Goal: Task Accomplishment & Management: Use online tool/utility

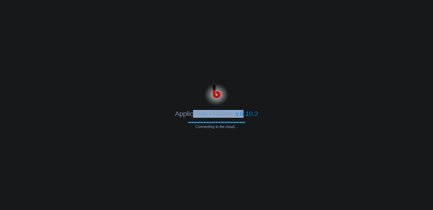
drag, startPoint x: 193, startPoint y: 116, endPoint x: 243, endPoint y: 117, distance: 50.0
click at [243, 117] on div "Application Platform v.8.10.2" at bounding box center [216, 112] width 433 height 12
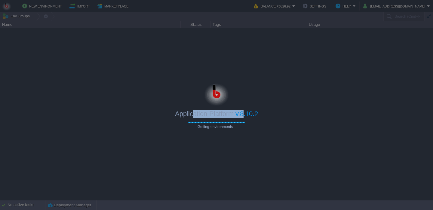
click at [268, 116] on div "Application Platform v.8.10.2" at bounding box center [216, 112] width 433 height 12
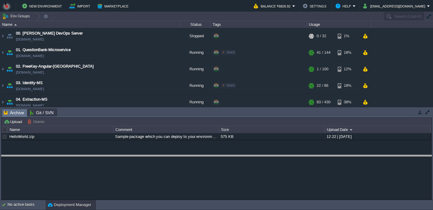
drag, startPoint x: 267, startPoint y: 115, endPoint x: 261, endPoint y: 162, distance: 46.7
click at [261, 162] on body "New Environment Import Marketplace Bonus ₹0.00 Upgrade Account Balance ₹6826.92…" at bounding box center [216, 105] width 433 height 210
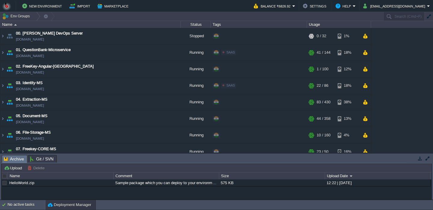
click at [421, 160] on button "button" at bounding box center [420, 158] width 5 height 5
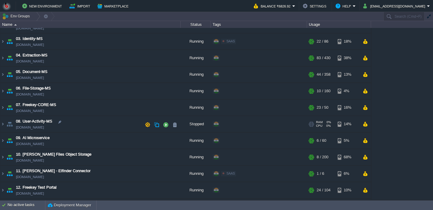
scroll to position [41, 0]
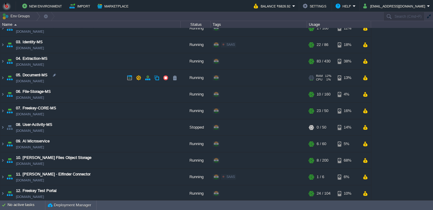
click at [94, 79] on td "05. Document-MS [DOMAIN_NAME]" at bounding box center [90, 78] width 181 height 17
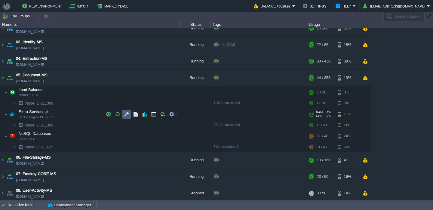
click at [127, 118] on td at bounding box center [126, 114] width 9 height 9
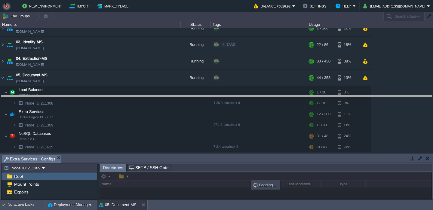
drag, startPoint x: 155, startPoint y: 160, endPoint x: 139, endPoint y: 100, distance: 62.6
click at [139, 100] on body "New Environment Import Marketplace Bonus ₹0.00 Upgrade Account Balance ₹6826.92…" at bounding box center [216, 105] width 433 height 210
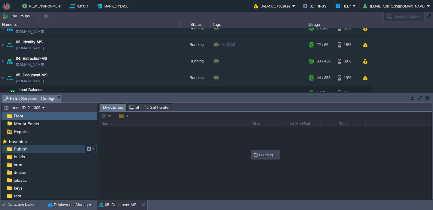
click at [50, 151] on div "Publish" at bounding box center [50, 149] width 96 height 8
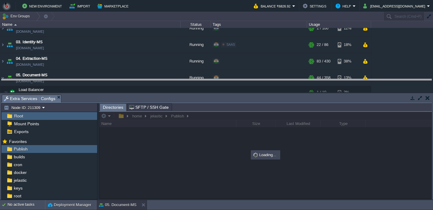
drag, startPoint x: 174, startPoint y: 98, endPoint x: 162, endPoint y: 80, distance: 21.8
click at [162, 80] on body "New Environment Import Marketplace Bonus ₹0.00 Upgrade Account Balance ₹6826.92…" at bounding box center [216, 105] width 433 height 210
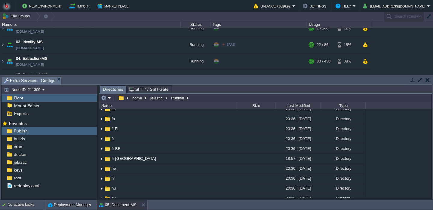
scroll to position [0, 0]
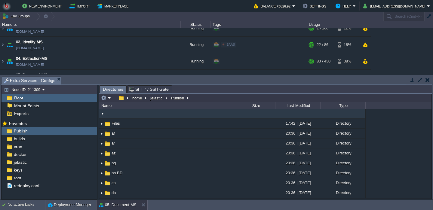
click at [107, 99] on em at bounding box center [106, 97] width 10 height 5
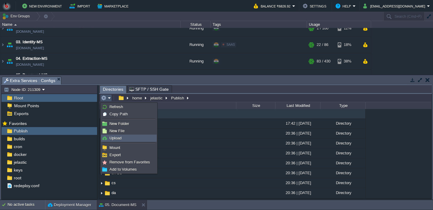
click at [110, 140] on span "Upload" at bounding box center [116, 138] width 12 height 5
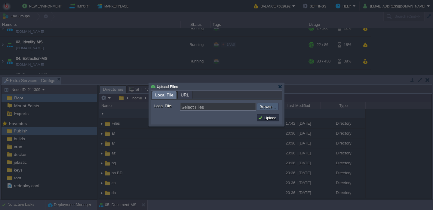
click at [266, 108] on input "file" at bounding box center [241, 106] width 76 height 7
type input "C:\fakepath\PdfGenerateMicroservice.dll"
type input "PdfGenerateMicroservice.dll"
click at [275, 122] on td "Upload" at bounding box center [268, 117] width 23 height 7
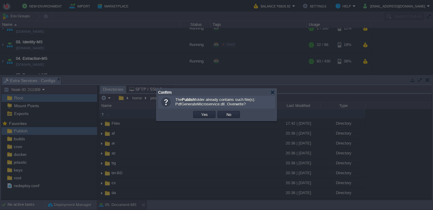
click at [213, 114] on td "Yes" at bounding box center [204, 114] width 23 height 7
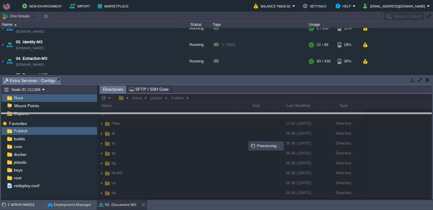
drag, startPoint x: 205, startPoint y: 79, endPoint x: 200, endPoint y: 120, distance: 40.7
click at [200, 120] on body "New Environment Import Marketplace Bonus ₹0.00 Upgrade Account Balance ₹6826.92…" at bounding box center [216, 105] width 433 height 210
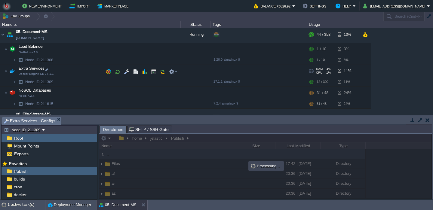
scroll to position [84, 0]
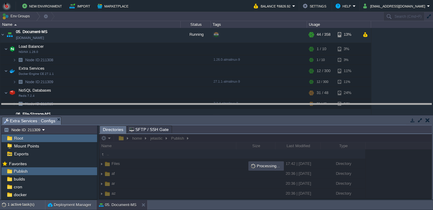
drag, startPoint x: 112, startPoint y: 120, endPoint x: 100, endPoint y: 106, distance: 18.3
click at [100, 106] on body "New Environment Import Marketplace Bonus ₹0.00 Upgrade Account Balance ₹6826.92…" at bounding box center [216, 105] width 433 height 210
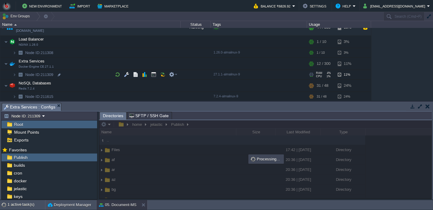
scroll to position [94, 0]
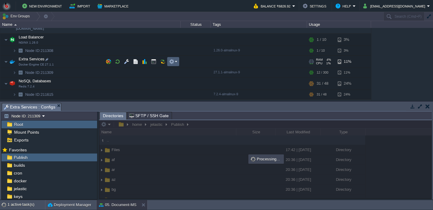
click at [176, 62] on em at bounding box center [173, 61] width 8 height 5
click at [137, 109] on body "New Environment Import Marketplace Bonus ₹0.00 Upgrade Account Balance ₹6826.92…" at bounding box center [216, 105] width 433 height 210
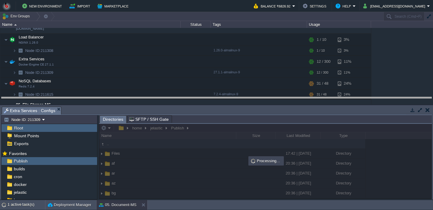
drag, startPoint x: 153, startPoint y: 110, endPoint x: 139, endPoint y: 99, distance: 17.8
click at [140, 99] on body "New Environment Import Marketplace Bonus ₹0.00 Upgrade Account Balance ₹6826.92…" at bounding box center [216, 105] width 433 height 210
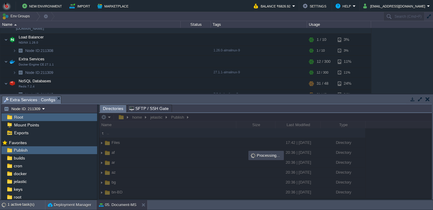
click at [138, 99] on body "New Environment Import Marketplace Bonus ₹0.00 Upgrade Account Balance ₹6826.92…" at bounding box center [216, 105] width 433 height 210
click at [135, 98] on body "New Environment Import Marketplace Bonus ₹0.00 Upgrade Account Balance ₹6826.92…" at bounding box center [216, 105] width 433 height 210
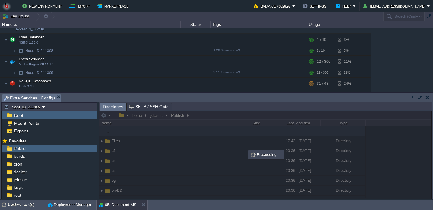
click at [127, 93] on body "New Environment Import Marketplace Bonus ₹0.00 Upgrade Account Balance ₹6826.92…" at bounding box center [216, 105] width 433 height 210
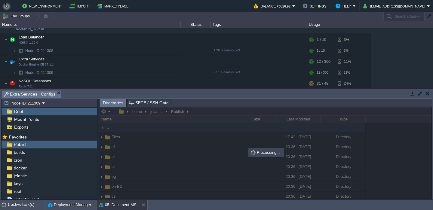
click at [129, 98] on body "New Environment Import Marketplace Bonus ₹0.00 Upgrade Account Balance ₹6826.92…" at bounding box center [216, 105] width 433 height 210
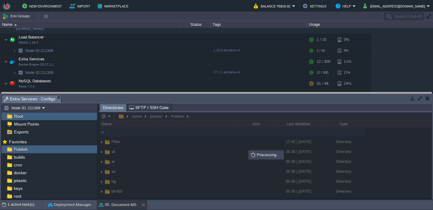
drag, startPoint x: 127, startPoint y: 94, endPoint x: 119, endPoint y: 94, distance: 7.8
click at [119, 94] on body "New Environment Import Marketplace Bonus ₹0.00 Upgrade Account Balance ₹6826.92…" at bounding box center [216, 105] width 433 height 210
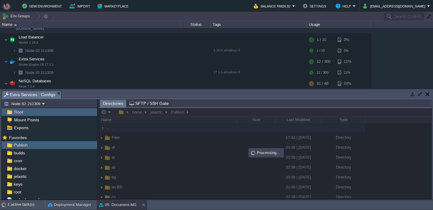
click at [121, 97] on body "New Environment Import Marketplace Bonus ₹0.00 Upgrade Account Balance ₹6826.92…" at bounding box center [216, 105] width 433 height 210
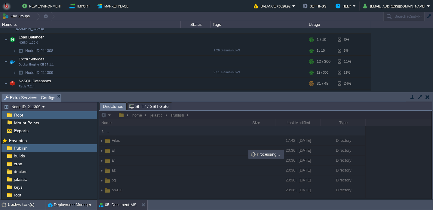
click at [158, 110] on body "New Environment Import Marketplace Bonus ₹0.00 Upgrade Account Balance ₹6826.92…" at bounding box center [216, 105] width 433 height 210
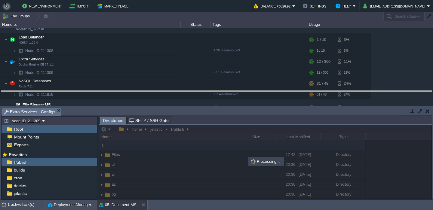
drag, startPoint x: 158, startPoint y: 98, endPoint x: 150, endPoint y: 93, distance: 9.1
click at [150, 93] on body "New Environment Import Marketplace Bonus ₹0.00 Upgrade Account Balance ₹6826.92…" at bounding box center [216, 105] width 433 height 210
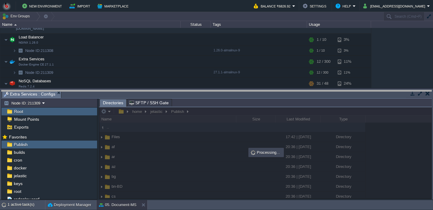
click at [150, 94] on body "New Environment Import Marketplace Bonus ₹0.00 Upgrade Account Balance ₹6826.92…" at bounding box center [216, 105] width 433 height 210
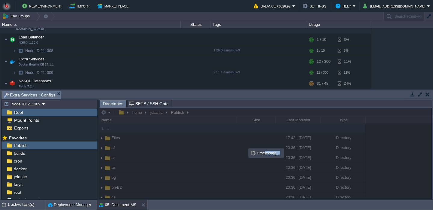
drag, startPoint x: 265, startPoint y: 156, endPoint x: 279, endPoint y: 154, distance: 14.2
click at [279, 155] on div "Processing..." at bounding box center [266, 153] width 34 height 8
click at [268, 156] on div "Processing..." at bounding box center [266, 153] width 34 height 8
drag, startPoint x: 277, startPoint y: 156, endPoint x: 252, endPoint y: 154, distance: 25.4
click at [252, 154] on div "Processing..." at bounding box center [266, 153] width 34 height 8
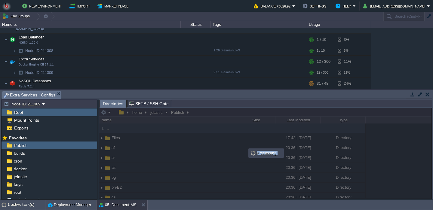
click at [260, 154] on div "Processing..." at bounding box center [266, 153] width 34 height 8
drag, startPoint x: 259, startPoint y: 154, endPoint x: 282, endPoint y: 156, distance: 22.7
click at [282, 156] on div "Processing..." at bounding box center [266, 153] width 34 height 8
click at [271, 156] on div "Processing..." at bounding box center [266, 153] width 34 height 8
drag, startPoint x: 267, startPoint y: 156, endPoint x: 281, endPoint y: 156, distance: 13.9
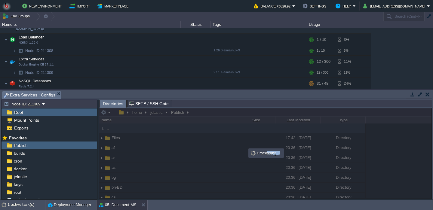
click at [281, 156] on div "Processing..." at bounding box center [266, 153] width 34 height 8
click at [263, 156] on div "Processing..." at bounding box center [266, 153] width 34 height 8
drag, startPoint x: 258, startPoint y: 156, endPoint x: 282, endPoint y: 156, distance: 23.5
click at [282, 156] on div "Processing..." at bounding box center [266, 153] width 34 height 8
click at [269, 156] on div "Processing..." at bounding box center [266, 153] width 34 height 8
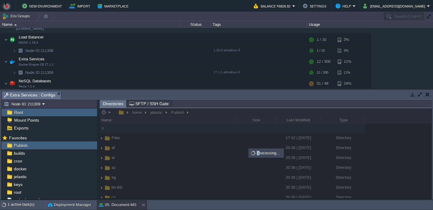
drag, startPoint x: 259, startPoint y: 154, endPoint x: 288, endPoint y: 156, distance: 29.0
click at [288, 157] on div "home jelastic Publish Name Size Last Modified Type .. Files 17:42 | [DATE] Dire…" at bounding box center [265, 153] width 333 height 91
click at [273, 156] on div "Processing..." at bounding box center [266, 153] width 34 height 8
drag, startPoint x: 259, startPoint y: 154, endPoint x: 279, endPoint y: 156, distance: 20.8
click at [279, 156] on div "Processing..." at bounding box center [266, 153] width 34 height 8
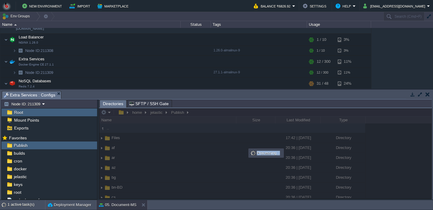
drag, startPoint x: 258, startPoint y: 154, endPoint x: 279, endPoint y: 156, distance: 21.1
click at [279, 156] on div "Processing..." at bounding box center [266, 153] width 34 height 8
drag, startPoint x: 279, startPoint y: 156, endPoint x: 248, endPoint y: 155, distance: 30.7
click at [248, 155] on div "home jelastic Publish Name Size Last Modified Type .. Files 17:42 | [DATE] Dire…" at bounding box center [265, 153] width 333 height 91
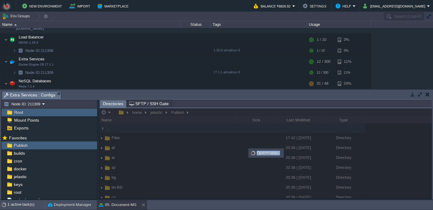
click at [262, 155] on div "Processing..." at bounding box center [266, 153] width 34 height 8
drag, startPoint x: 259, startPoint y: 156, endPoint x: 279, endPoint y: 156, distance: 20.2
click at [279, 156] on div "Processing..." at bounding box center [266, 153] width 34 height 8
drag, startPoint x: 258, startPoint y: 156, endPoint x: 281, endPoint y: 156, distance: 23.8
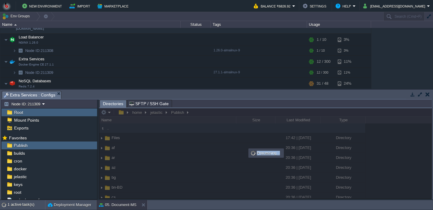
click at [281, 156] on div "Processing..." at bounding box center [266, 153] width 34 height 8
click at [270, 156] on div "Processing..." at bounding box center [266, 153] width 34 height 8
drag, startPoint x: 261, startPoint y: 155, endPoint x: 287, endPoint y: 157, distance: 26.9
click at [287, 157] on div "home jelastic Publish Name Size Last Modified Type .. Files 17:42 | [DATE] Dire…" at bounding box center [265, 153] width 333 height 91
click at [274, 157] on div "Processing..." at bounding box center [266, 153] width 34 height 8
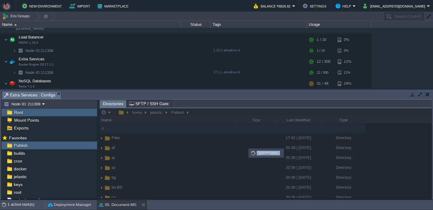
drag, startPoint x: 257, startPoint y: 154, endPoint x: 277, endPoint y: 157, distance: 20.3
click at [277, 157] on div "Processing..." at bounding box center [266, 153] width 34 height 8
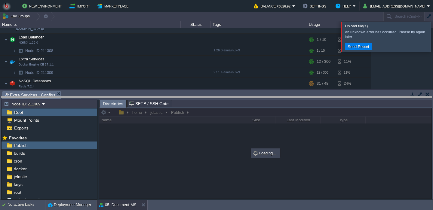
drag, startPoint x: 268, startPoint y: 92, endPoint x: 262, endPoint y: 119, distance: 27.6
click at [263, 119] on body "New Environment Import Marketplace Bonus ₹0.00 Upgrade Account Balance ₹6826.92…" at bounding box center [216, 105] width 433 height 210
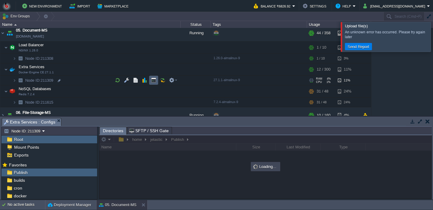
scroll to position [85, 0]
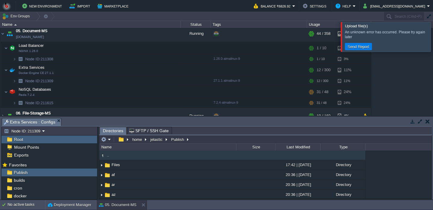
click at [106, 144] on div "home jelastic Publish" at bounding box center [146, 139] width 92 height 8
click at [108, 141] on em at bounding box center [106, 139] width 10 height 5
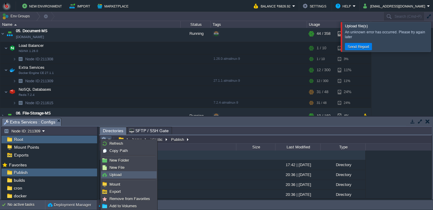
click at [115, 177] on span "Upload" at bounding box center [116, 175] width 12 height 5
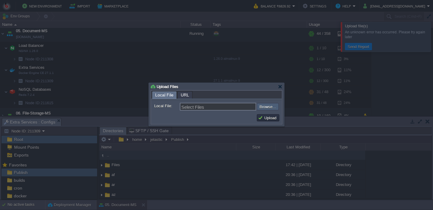
click at [264, 107] on input "file" at bounding box center [241, 106] width 76 height 7
type input "C:\fakepath\PdfGenerateMicroservice.dll"
type input "PdfGenerateMicroservice.dll"
click at [263, 118] on button "Upload" at bounding box center [268, 117] width 20 height 5
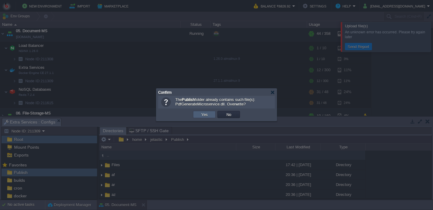
click at [209, 115] on td "Yes" at bounding box center [204, 114] width 23 height 7
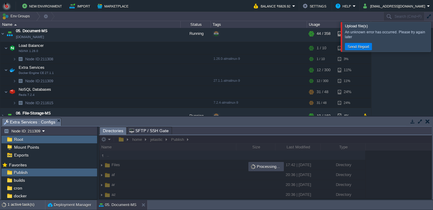
click at [433, 42] on div at bounding box center [441, 36] width 0 height 29
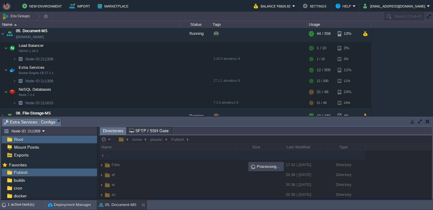
click at [281, 133] on body "New Environment Import Marketplace Bonus ₹0.00 Upgrade Account Balance ₹6826.92…" at bounding box center [216, 105] width 433 height 210
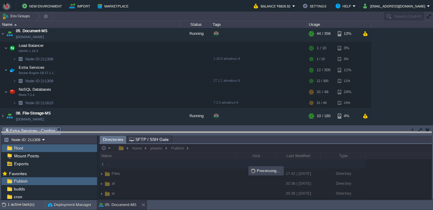
drag, startPoint x: 176, startPoint y: 133, endPoint x: 176, endPoint y: 138, distance: 5.1
click at [176, 138] on body "New Environment Import Marketplace Bonus ₹0.00 Upgrade Account Balance ₹6826.92…" at bounding box center [216, 105] width 433 height 210
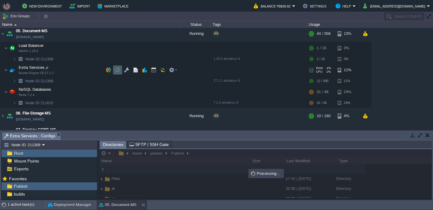
click at [117, 70] on button "button" at bounding box center [117, 69] width 5 height 5
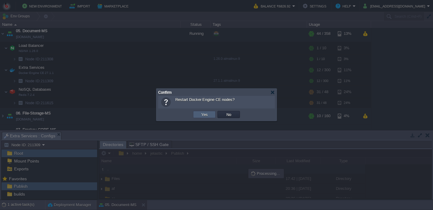
click at [205, 116] on button "Yes" at bounding box center [205, 114] width 10 height 5
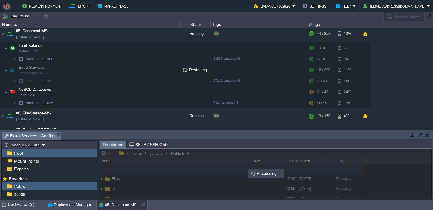
click at [403, 56] on div "00. [PERSON_NAME] DevOps Server [DOMAIN_NAME] Stopped + Add to Env Group RAM 0%…" at bounding box center [216, 79] width 433 height 102
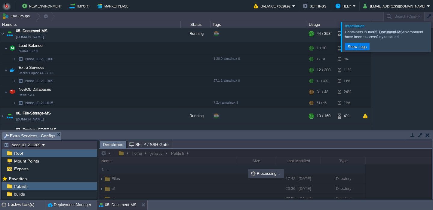
click at [429, 136] on button "button" at bounding box center [428, 135] width 4 height 5
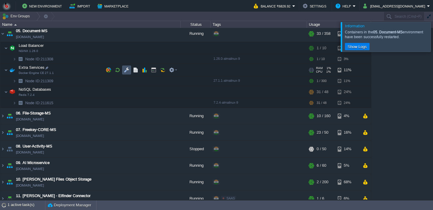
click at [128, 71] on button "button" at bounding box center [126, 69] width 5 height 5
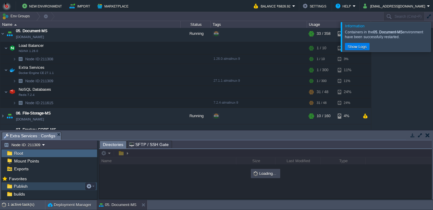
click at [51, 187] on div "Publish" at bounding box center [50, 187] width 96 height 8
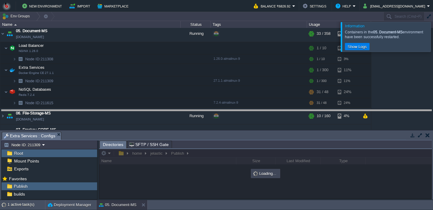
drag, startPoint x: 170, startPoint y: 134, endPoint x: 156, endPoint y: 89, distance: 47.1
click at [156, 89] on body "New Environment Import Marketplace Bonus ₹0.00 Upgrade Account Balance ₹6826.92…" at bounding box center [216, 105] width 433 height 210
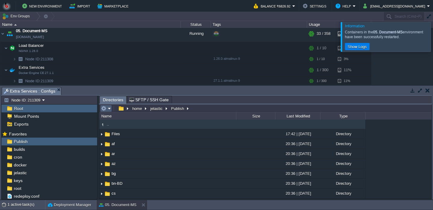
click at [108, 109] on em at bounding box center [106, 108] width 10 height 5
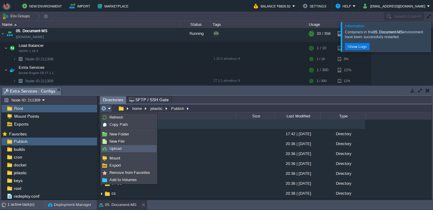
click at [122, 147] on link "Upload" at bounding box center [128, 149] width 55 height 7
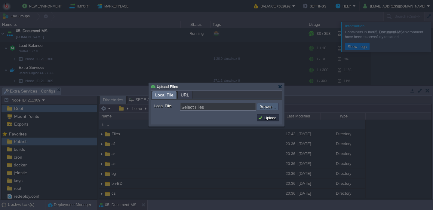
click at [269, 109] on input "file" at bounding box center [241, 106] width 76 height 7
type input "C:\fakepath\PdfGenerateMicroservice.dll"
type input "PdfGenerateMicroservice.dll"
click at [268, 122] on td "Upload" at bounding box center [268, 117] width 23 height 7
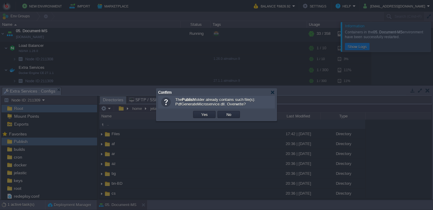
click at [212, 117] on td "Yes" at bounding box center [204, 114] width 23 height 7
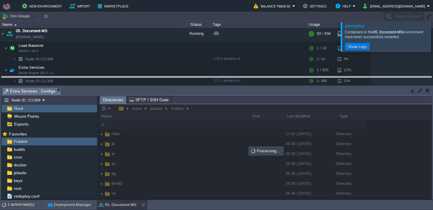
drag, startPoint x: 275, startPoint y: 91, endPoint x: 265, endPoint y: 79, distance: 15.4
click at [265, 79] on body "New Environment Import Marketplace Bonus ₹0.00 Upgrade Account Balance ₹6826.92…" at bounding box center [216, 105] width 433 height 210
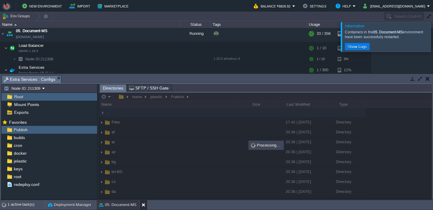
click at [142, 207] on button at bounding box center [145, 205] width 6 height 6
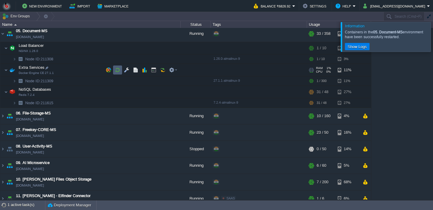
click at [118, 73] on td at bounding box center [117, 70] width 9 height 9
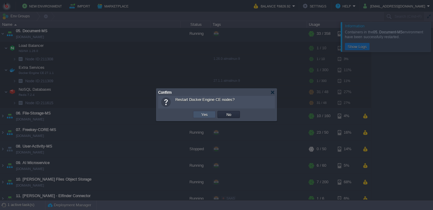
click at [203, 115] on button "Yes" at bounding box center [205, 114] width 10 height 5
